Goal: Information Seeking & Learning: Learn about a topic

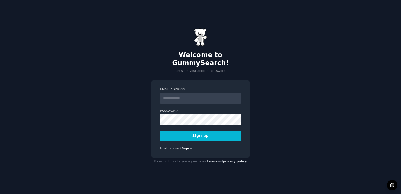
click at [181, 92] on input "Email Address" at bounding box center [200, 97] width 81 height 11
type input "**********"
click at [196, 130] on button "Sign up" at bounding box center [200, 135] width 81 height 11
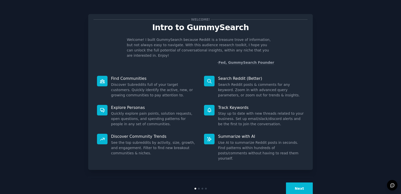
click at [299, 182] on button "Next" at bounding box center [299, 188] width 27 height 12
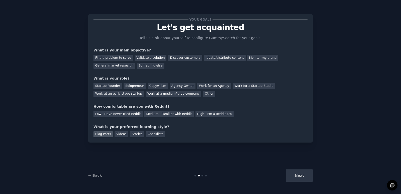
click at [104, 137] on div "Blog Posts" at bounding box center [102, 134] width 19 height 6
click at [208, 59] on div "Ideate/distribute content" at bounding box center [225, 58] width 42 height 6
click at [203, 94] on div "Other" at bounding box center [209, 94] width 12 height 6
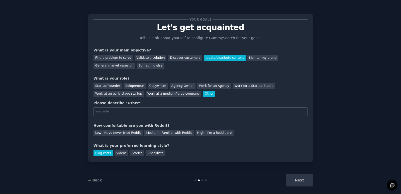
click at [296, 178] on div "Next" at bounding box center [275, 180] width 75 height 12
click at [151, 85] on div "Copywriter" at bounding box center [158, 86] width 20 height 6
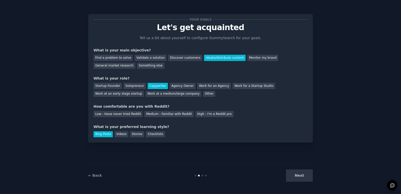
click at [306, 175] on div "Next" at bounding box center [275, 175] width 75 height 12
click at [195, 116] on div "High - I'm a Reddit pro" at bounding box center [214, 114] width 38 height 6
click at [305, 173] on button "Next" at bounding box center [299, 175] width 27 height 12
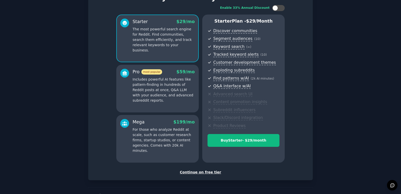
scroll to position [47, 0]
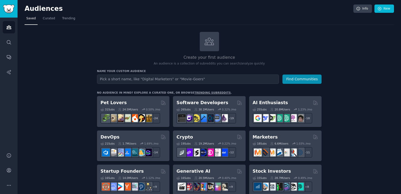
click at [153, 78] on input "text" at bounding box center [188, 78] width 182 height 9
type input "sourdough"
click at [282, 74] on button "Find Communities" at bounding box center [301, 78] width 39 height 9
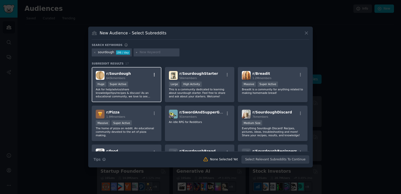
click at [154, 74] on icon "button" at bounding box center [154, 75] width 1 height 4
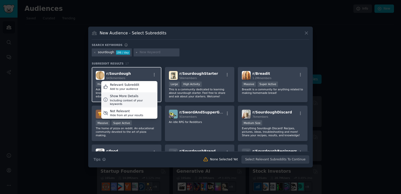
click at [132, 97] on div "Show More Details" at bounding box center [133, 96] width 46 height 5
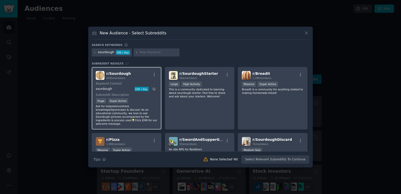
click at [103, 75] on img at bounding box center [100, 75] width 9 height 9
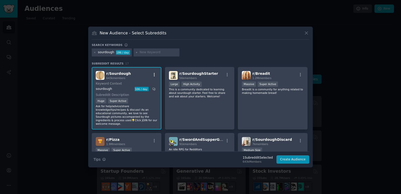
click at [154, 75] on icon "button" at bounding box center [154, 74] width 5 height 5
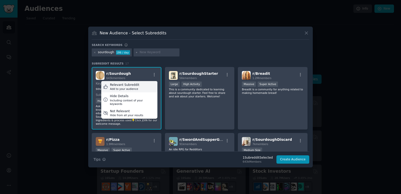
click at [140, 87] on div "Relevant Subreddit Add to your audience" at bounding box center [129, 87] width 56 height 12
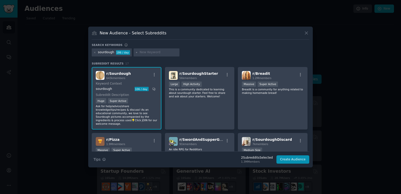
drag, startPoint x: 154, startPoint y: 75, endPoint x: 109, endPoint y: 81, distance: 45.2
click at [109, 81] on div "r/ Sourdough 643k members Keyword Context sourdough 106 / day Subreddit Descrip…" at bounding box center [127, 98] width 70 height 62
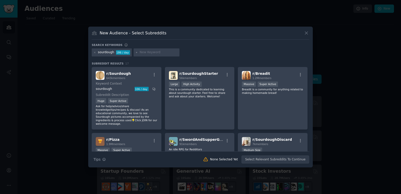
click at [97, 78] on img at bounding box center [100, 75] width 9 height 9
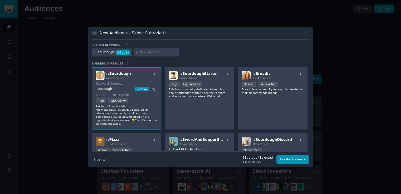
click at [129, 115] on p "Ask for help/advice/share knowledge/tips/recipes & discuss! As an educational c…" at bounding box center [127, 114] width 62 height 21
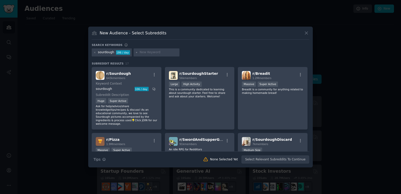
click at [292, 161] on div "Search Tips Tips None Selected Yet Select Relevant Subreddits To Continue" at bounding box center [200, 157] width 217 height 13
click at [288, 157] on div "Search Tips Tips None Selected Yet Select Relevant Subreddits To Continue" at bounding box center [200, 157] width 217 height 13
click at [140, 72] on div "r/ Sourdough 643k members" at bounding box center [127, 75] width 62 height 9
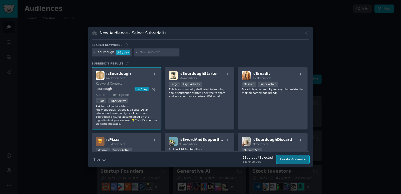
click at [298, 159] on button "Create Audience" at bounding box center [292, 159] width 33 height 9
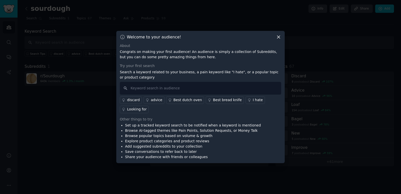
click at [277, 37] on icon at bounding box center [278, 36] width 5 height 5
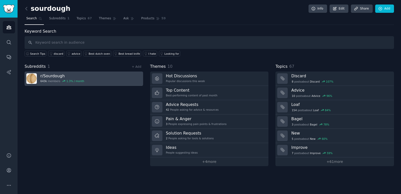
click at [66, 80] on div "1.3 % / month" at bounding box center [75, 81] width 18 height 4
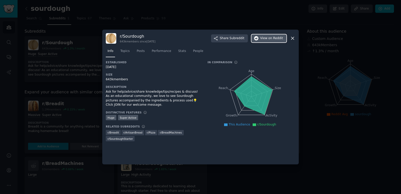
click at [270, 39] on span "on Reddit" at bounding box center [275, 38] width 15 height 5
click at [290, 35] on div "r/ Sourdough 643k members since 12/08/2010 Share Subreddit View on Reddit" at bounding box center [200, 38] width 189 height 11
click at [293, 38] on icon at bounding box center [292, 38] width 5 height 5
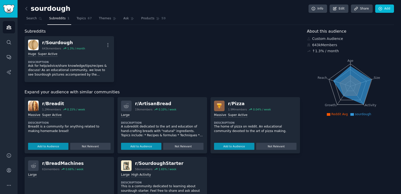
click at [31, 100] on div "r/ Breadit 1.2M members 0.15 % / week 1,000,000+ members Massive Super Active D…" at bounding box center [69, 125] width 89 height 56
click at [35, 105] on img at bounding box center [33, 105] width 11 height 11
click at [55, 105] on div "r/ Breadit" at bounding box center [63, 103] width 43 height 6
click at [34, 101] on img at bounding box center [33, 105] width 11 height 11
click at [52, 146] on button "Add to Audience" at bounding box center [48, 146] width 40 height 7
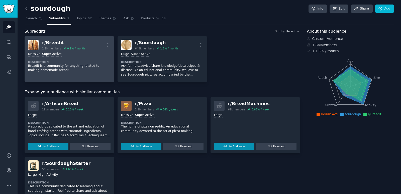
click at [54, 43] on div "r/ Breadit" at bounding box center [63, 43] width 43 height 6
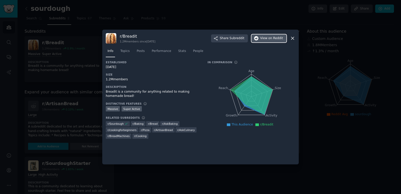
click at [271, 38] on span "on Reddit" at bounding box center [275, 38] width 15 height 5
click at [291, 37] on icon at bounding box center [292, 38] width 3 height 3
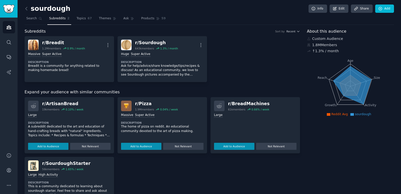
click at [126, 102] on img at bounding box center [126, 105] width 11 height 11
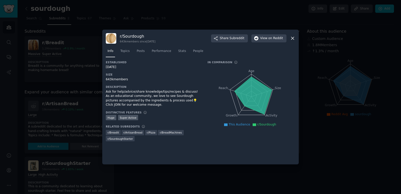
click at [290, 39] on icon at bounding box center [292, 38] width 5 height 5
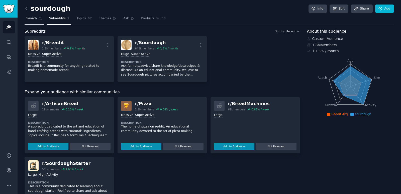
click at [31, 18] on span "Search" at bounding box center [31, 18] width 11 height 5
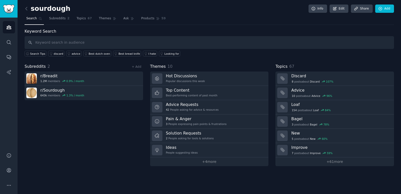
click at [71, 43] on input "text" at bounding box center [209, 42] width 369 height 13
type input "sourdoughbreakfast"
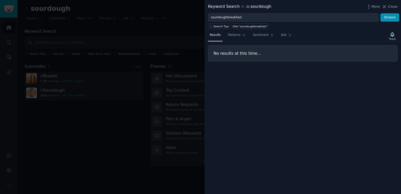
click at [71, 36] on div at bounding box center [200, 97] width 401 height 194
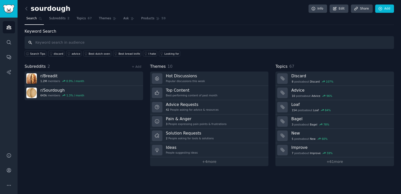
click at [62, 43] on input "text" at bounding box center [209, 42] width 369 height 13
type input "sourdough discard"
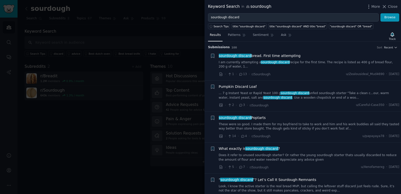
click at [246, 55] on span "sourdough discard" at bounding box center [234, 56] width 33 height 4
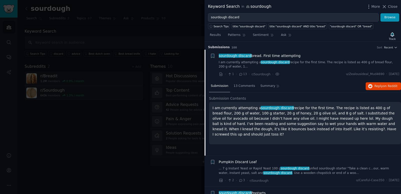
scroll to position [8, 0]
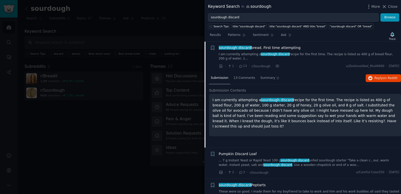
drag, startPoint x: 360, startPoint y: 116, endPoint x: 211, endPoint y: 95, distance: 149.7
click at [211, 95] on div "I am currently attempting a sourdough discard recipe for the first time. The re…" at bounding box center [305, 115] width 192 height 42
copy p "I am currently attempting a sourdough discard recipe for the first time. The re…"
click at [383, 76] on span "on Reddit" at bounding box center [390, 78] width 15 height 4
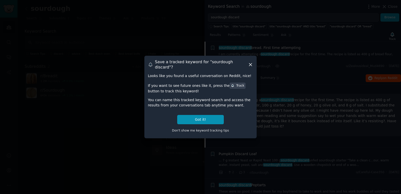
click at [249, 64] on icon at bounding box center [250, 64] width 5 height 5
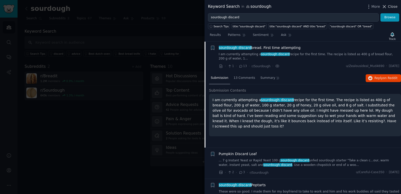
click at [386, 7] on icon at bounding box center [384, 6] width 5 height 5
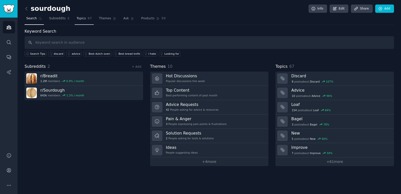
click at [76, 17] on span "Topics" at bounding box center [80, 18] width 9 height 5
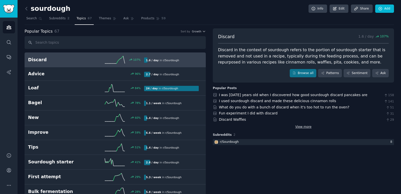
click at [301, 128] on link "View more" at bounding box center [303, 126] width 16 height 5
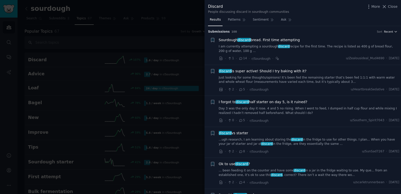
click at [395, 32] on icon "button" at bounding box center [396, 31] width 2 height 1
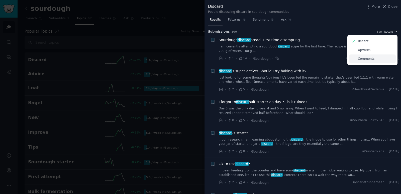
click at [360, 58] on p "Comments" at bounding box center [366, 59] width 17 height 5
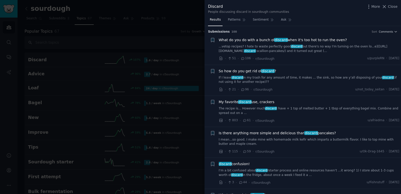
click at [259, 41] on span "What do you do with a bunch of discard when it's too hot to run the oven?" at bounding box center [283, 39] width 128 height 5
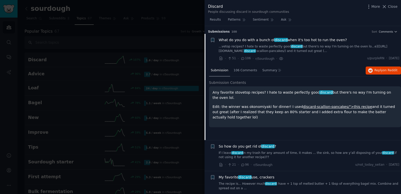
scroll to position [8, 0]
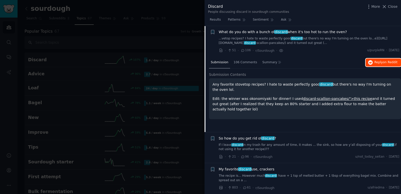
click at [383, 62] on span "on Reddit" at bounding box center [390, 62] width 15 height 4
